Goal: Check status: Check status

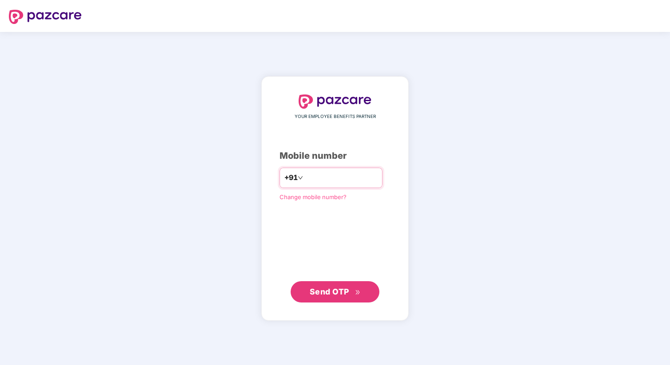
type input "**********"
click at [348, 295] on span "Send OTP" at bounding box center [329, 291] width 39 height 9
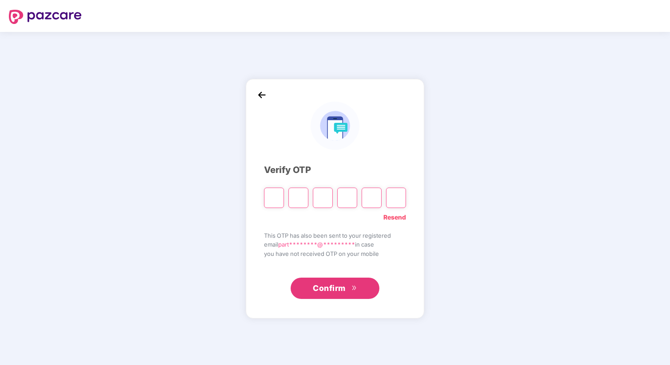
type input "*"
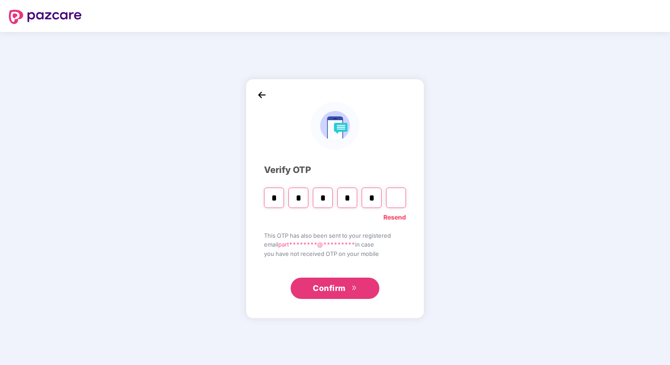
type input "*"
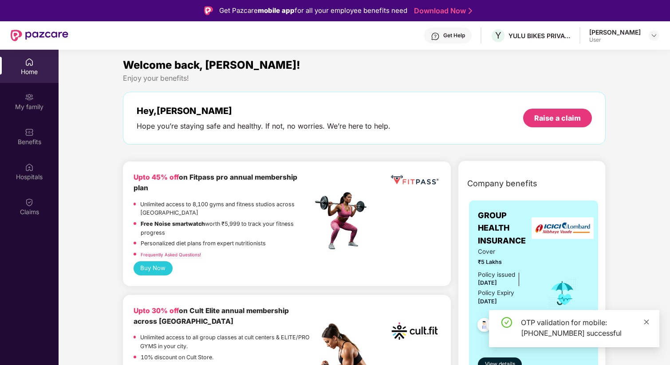
click at [648, 322] on icon "close" at bounding box center [647, 322] width 6 height 6
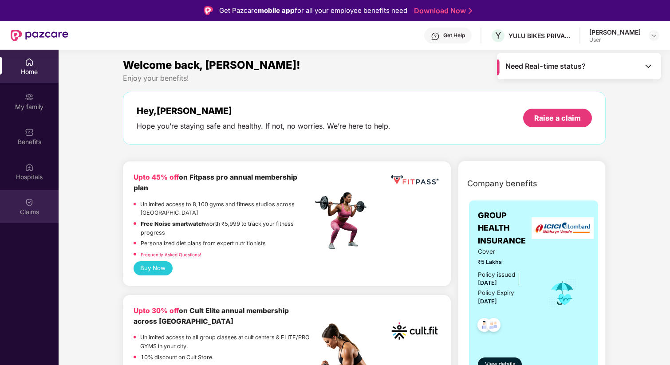
click at [21, 200] on div "Claims" at bounding box center [29, 206] width 59 height 33
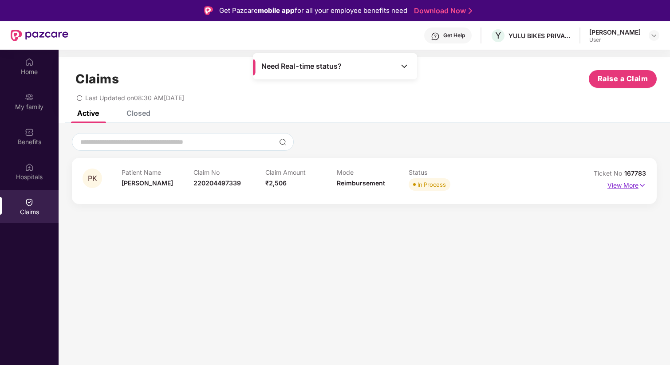
click at [636, 180] on p "View More" at bounding box center [627, 184] width 39 height 12
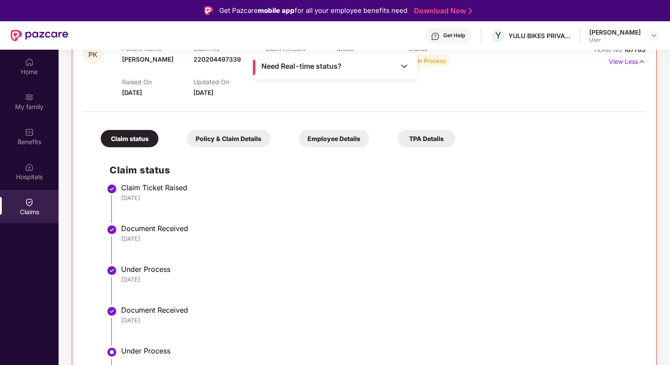
scroll to position [131, 0]
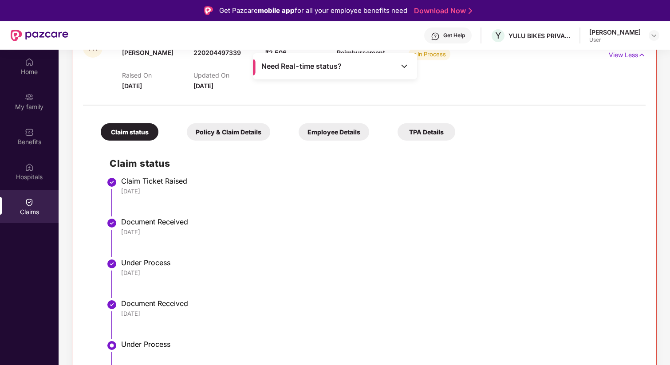
click at [257, 141] on div "Claim status Policy & Claim Details Employee Details TPA Details Claim status C…" at bounding box center [364, 274] width 563 height 328
click at [244, 127] on div "Policy & Claim Details" at bounding box center [228, 131] width 83 height 17
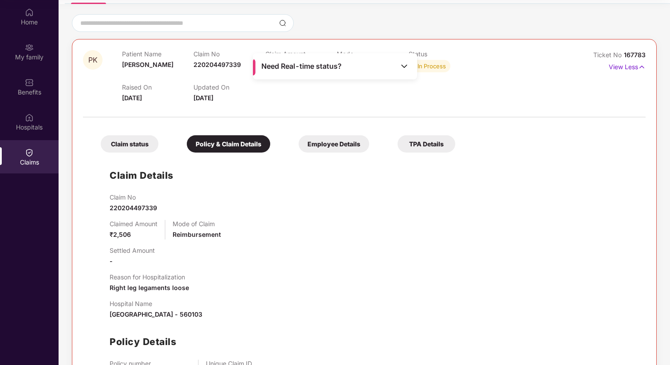
scroll to position [60, 0]
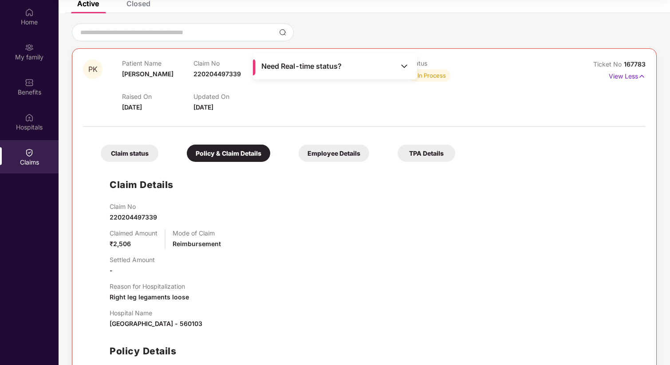
click at [331, 150] on div "Employee Details" at bounding box center [334, 153] width 71 height 17
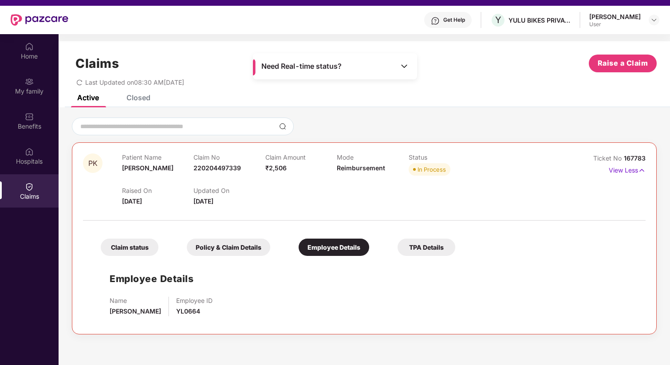
scroll to position [8, 0]
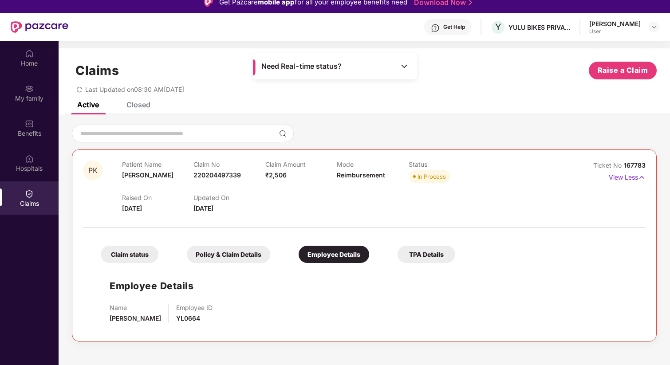
click at [138, 252] on div "Claim status" at bounding box center [130, 254] width 58 height 17
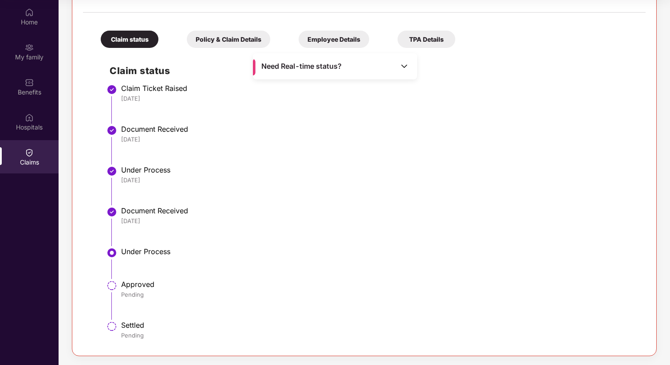
scroll to position [0, 0]
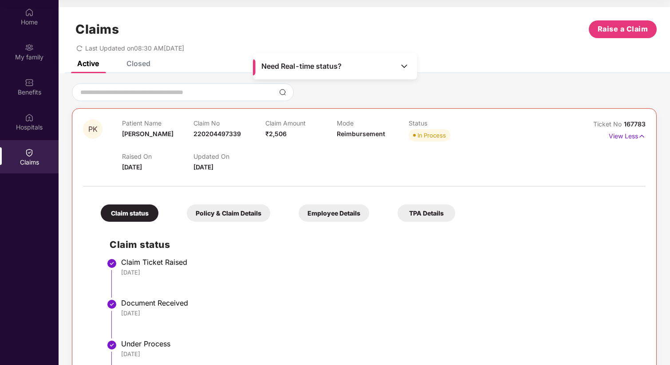
click at [465, 138] on div "In Process" at bounding box center [444, 135] width 71 height 12
